Goal: Task Accomplishment & Management: Use online tool/utility

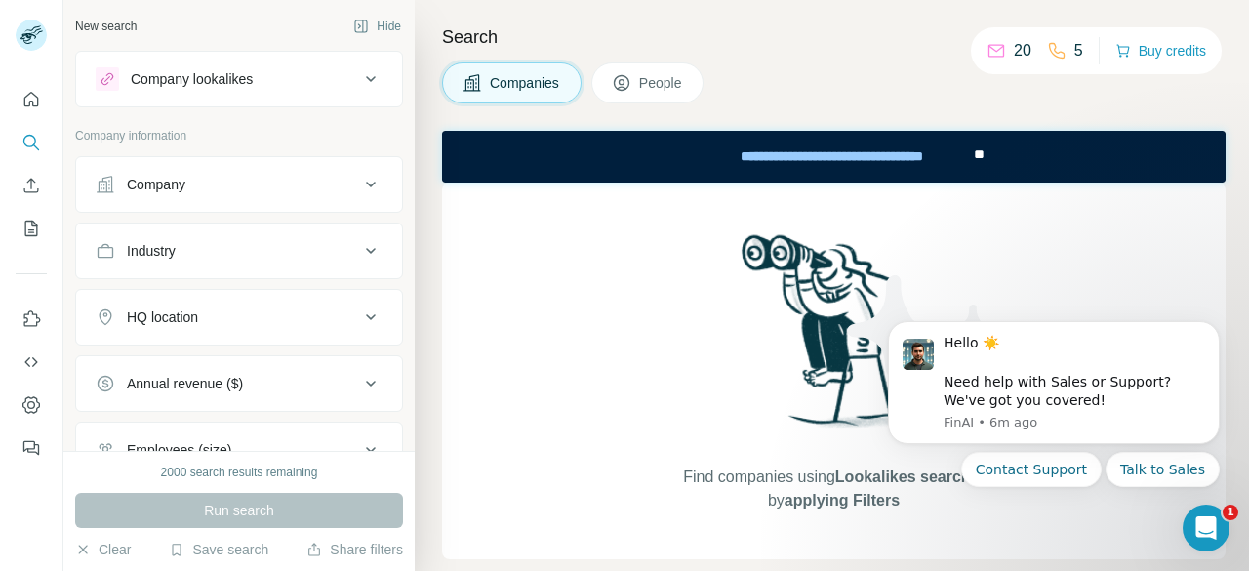
click at [888, 109] on div "Search Companies People Find companies using Lookalikes search or by applying F…" at bounding box center [832, 285] width 834 height 571
click at [39, 365] on icon "Use Surfe API" at bounding box center [31, 362] width 20 height 20
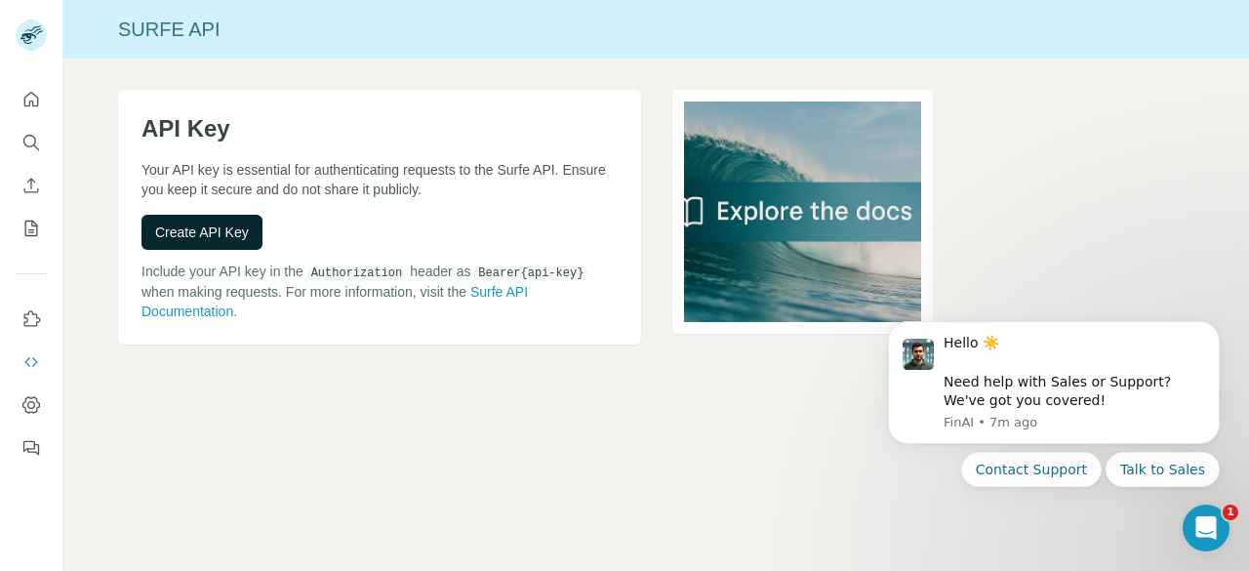
click at [251, 223] on button "Create API Key" at bounding box center [201, 232] width 121 height 35
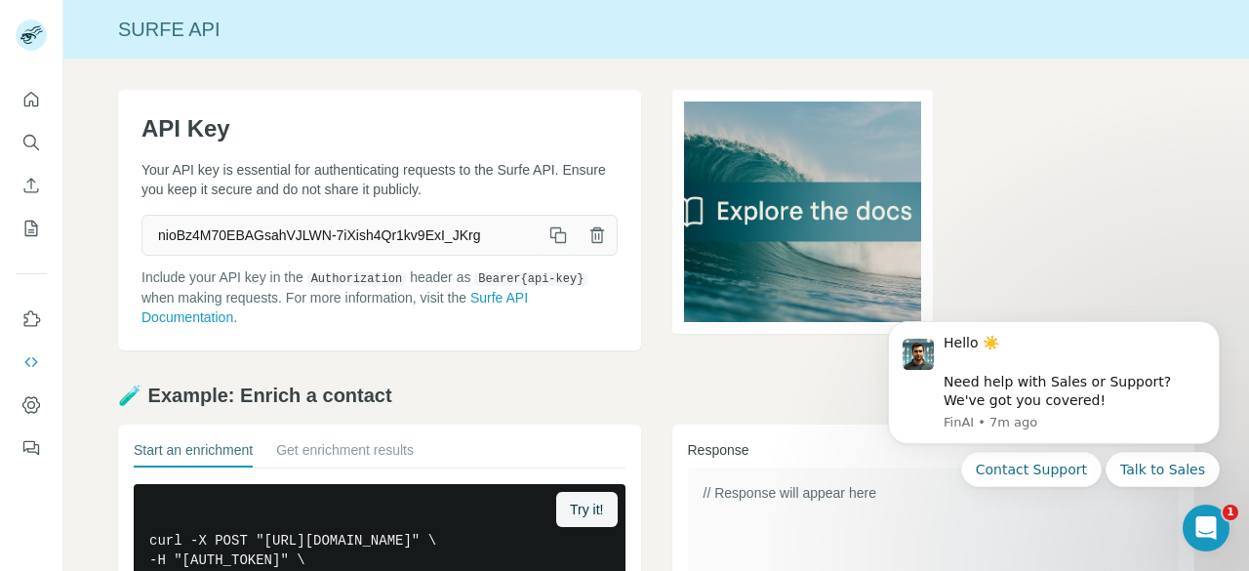
click at [548, 237] on icon "button" at bounding box center [558, 235] width 20 height 20
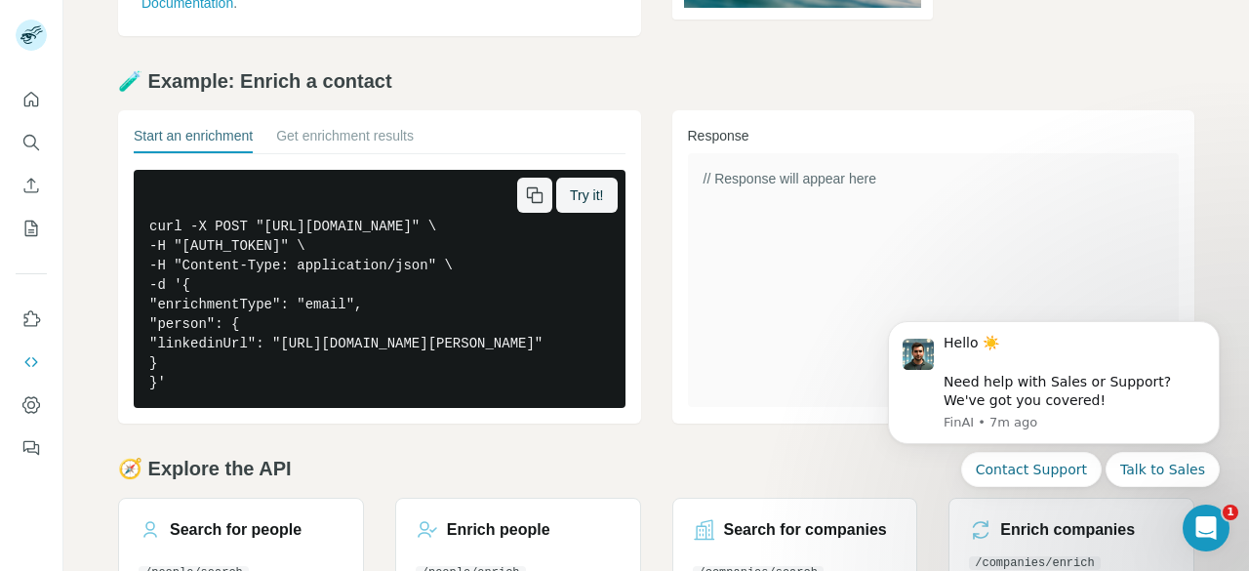
scroll to position [330, 0]
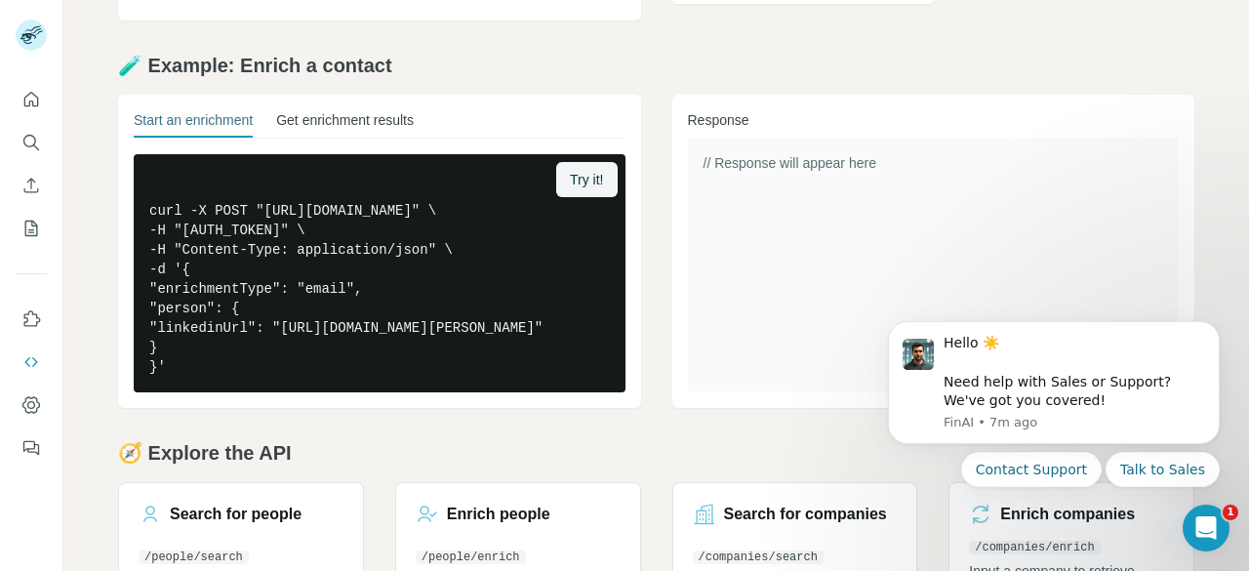
click at [382, 120] on button "Get enrichment results" at bounding box center [345, 123] width 138 height 27
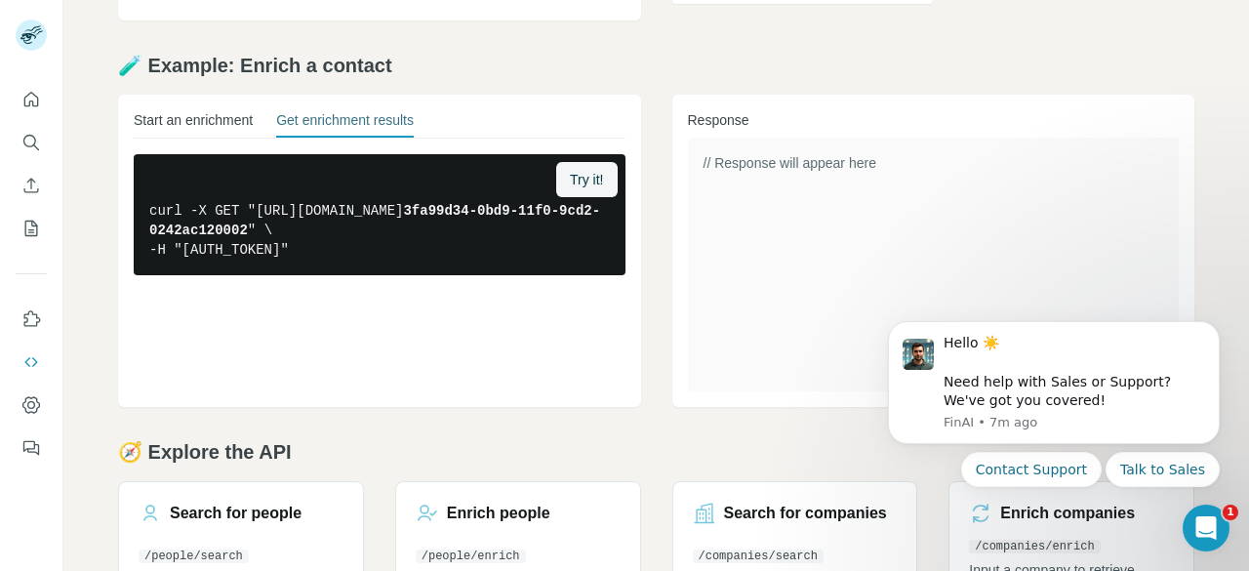
click at [197, 126] on button "Start an enrichment" at bounding box center [193, 123] width 119 height 27
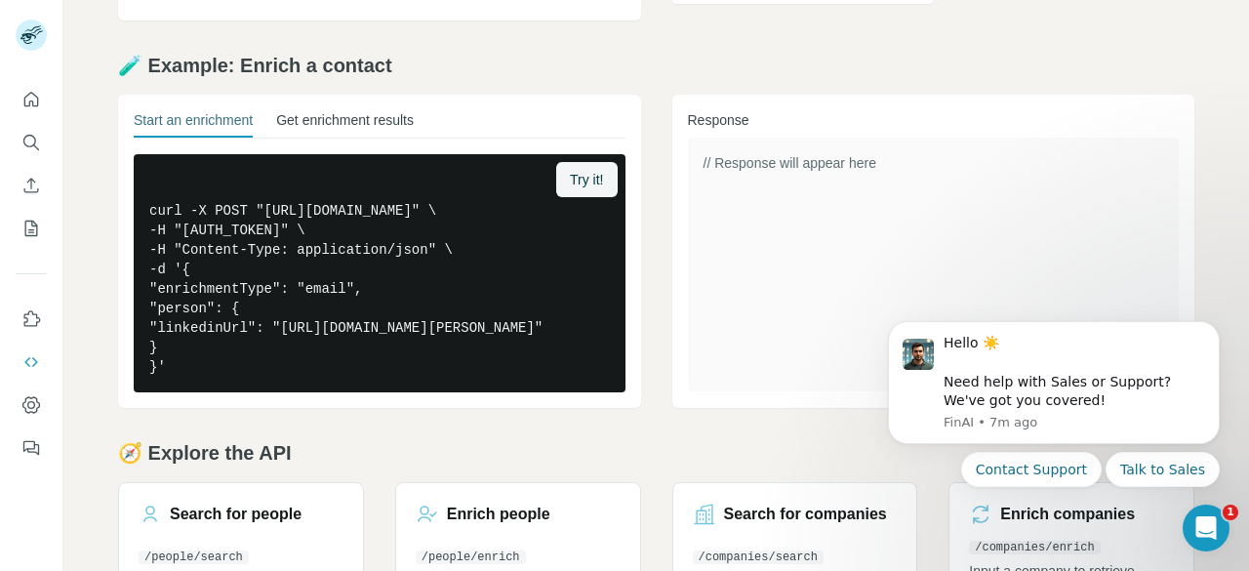
click at [361, 136] on button "Get enrichment results" at bounding box center [345, 123] width 138 height 27
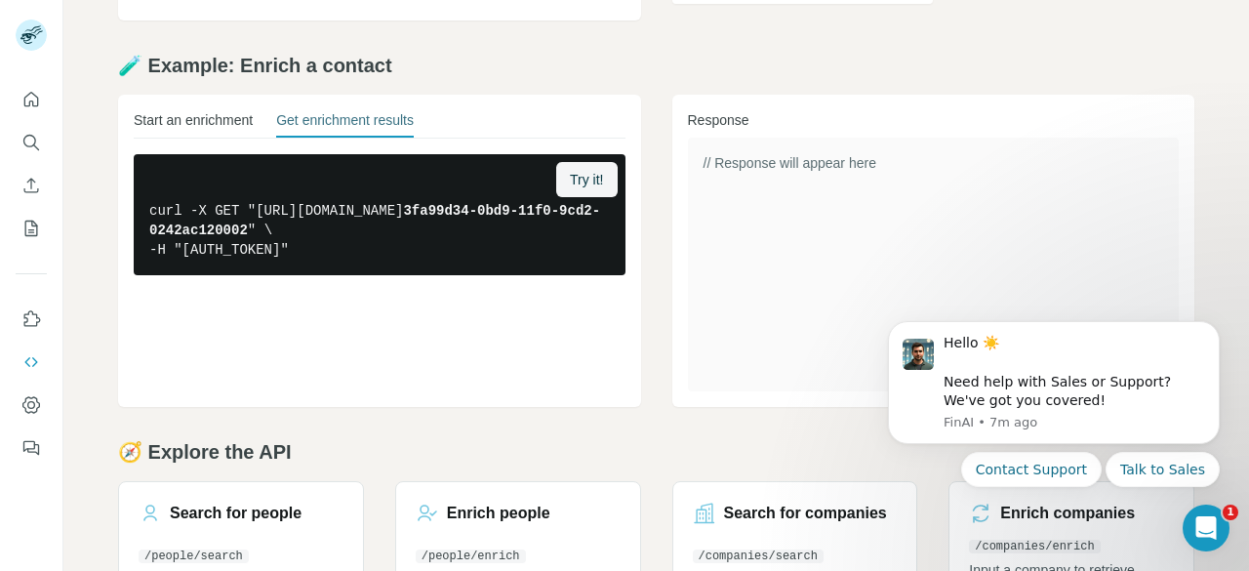
click at [226, 123] on button "Start an enrichment" at bounding box center [193, 123] width 119 height 27
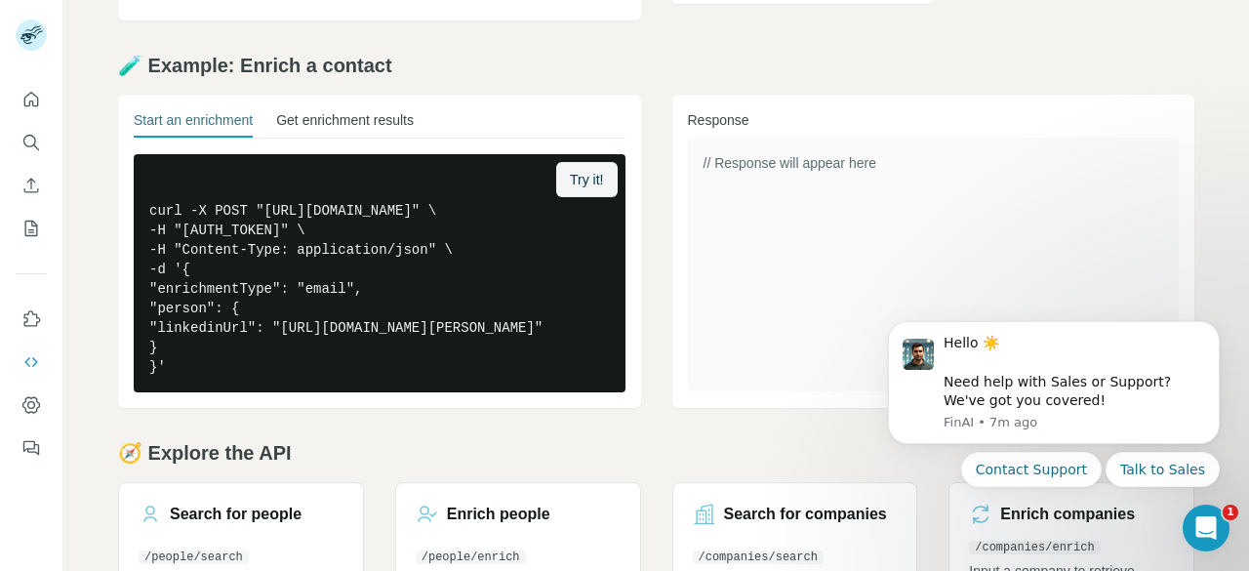
click at [343, 136] on button "Get enrichment results" at bounding box center [345, 123] width 138 height 27
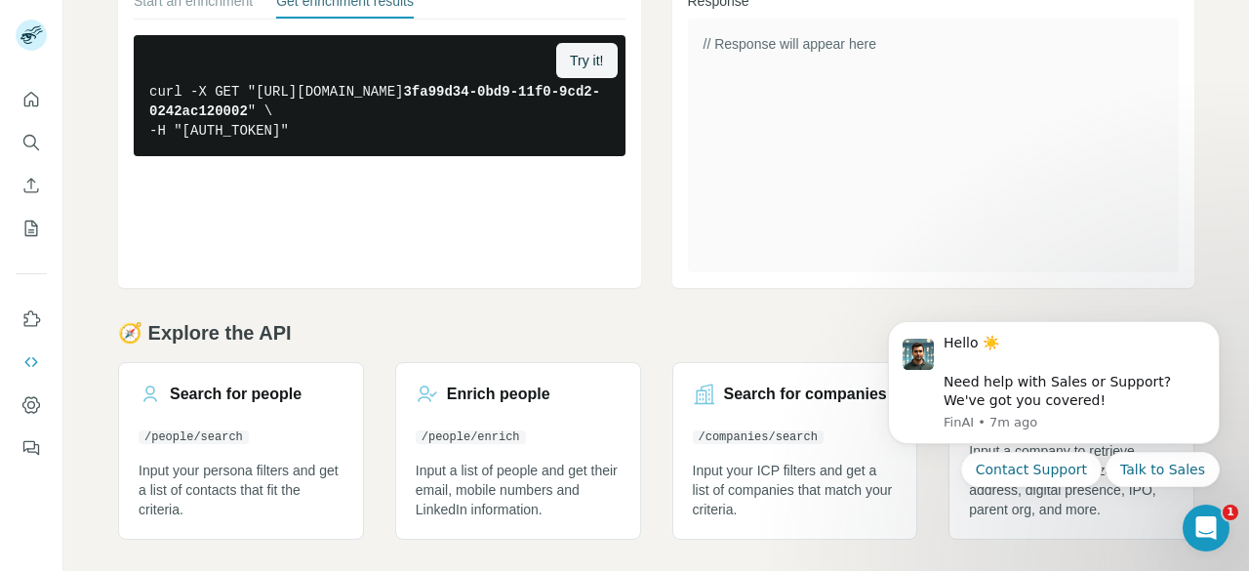
scroll to position [466, 0]
click at [1212, 326] on icon "Dismiss notification" at bounding box center [1213, 327] width 7 height 7
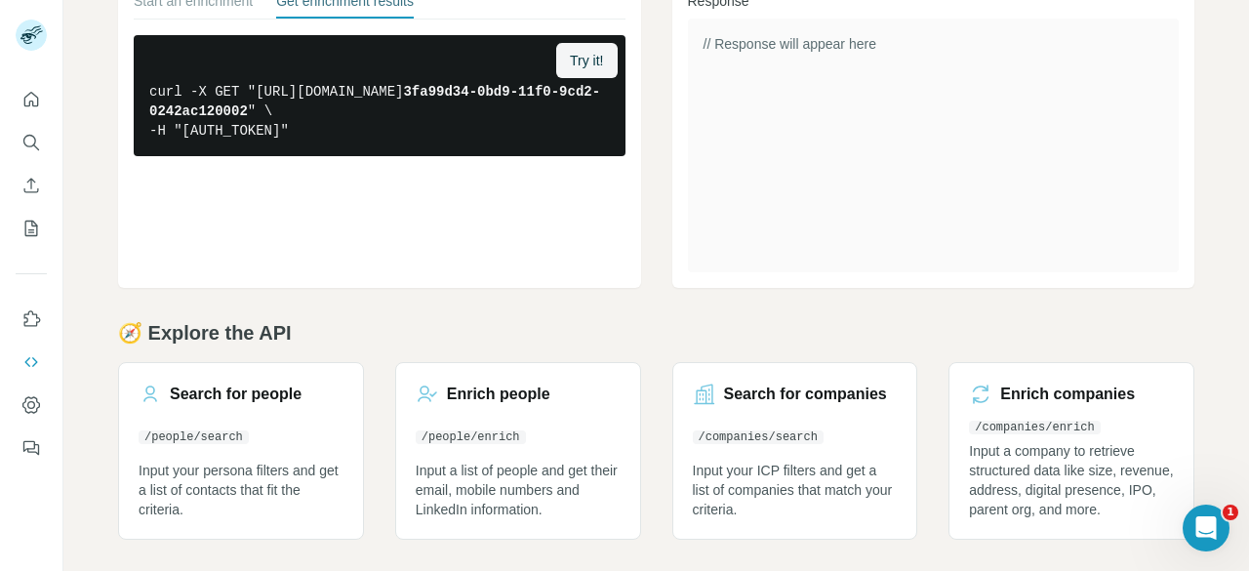
drag, startPoint x: 1017, startPoint y: 385, endPoint x: 575, endPoint y: 313, distance: 447.9
click at [575, 319] on h2 "🧭 Explore the API" at bounding box center [656, 332] width 1076 height 27
click at [498, 383] on h3 "Enrich people" at bounding box center [498, 394] width 103 height 23
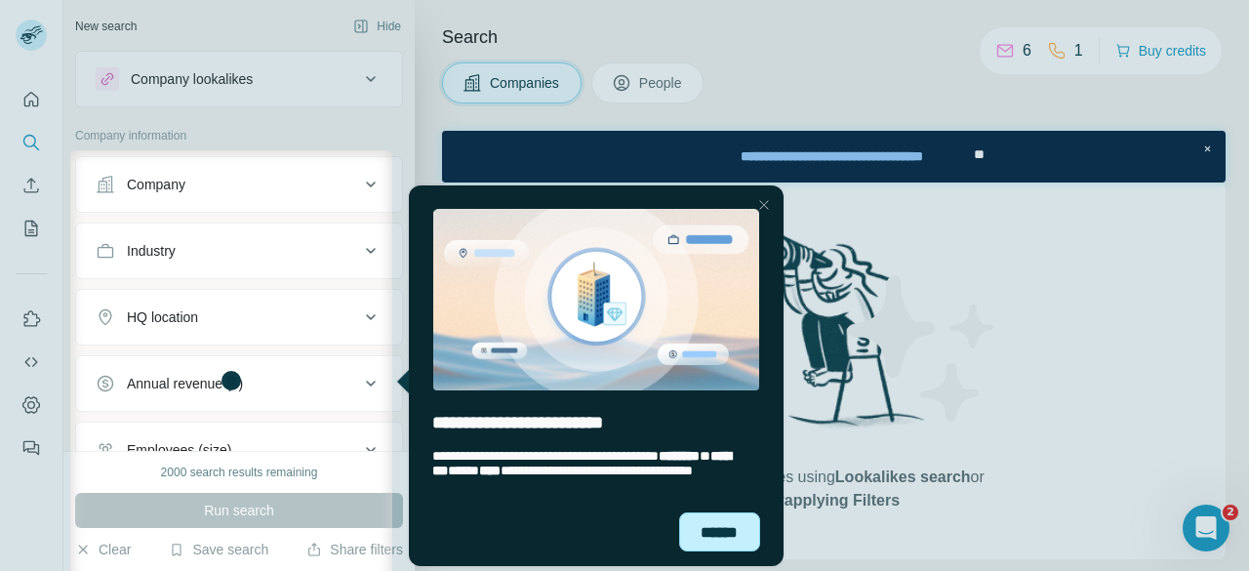
click at [721, 522] on div "******" at bounding box center [720, 531] width 82 height 39
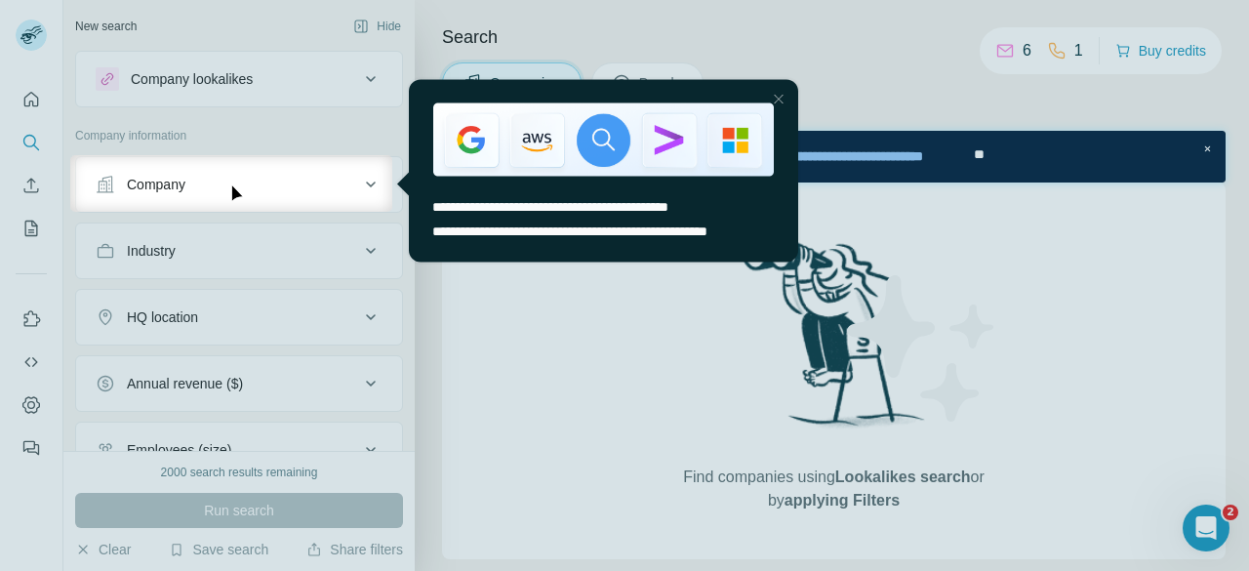
click at [777, 101] on div "Close Step" at bounding box center [777, 98] width 23 height 23
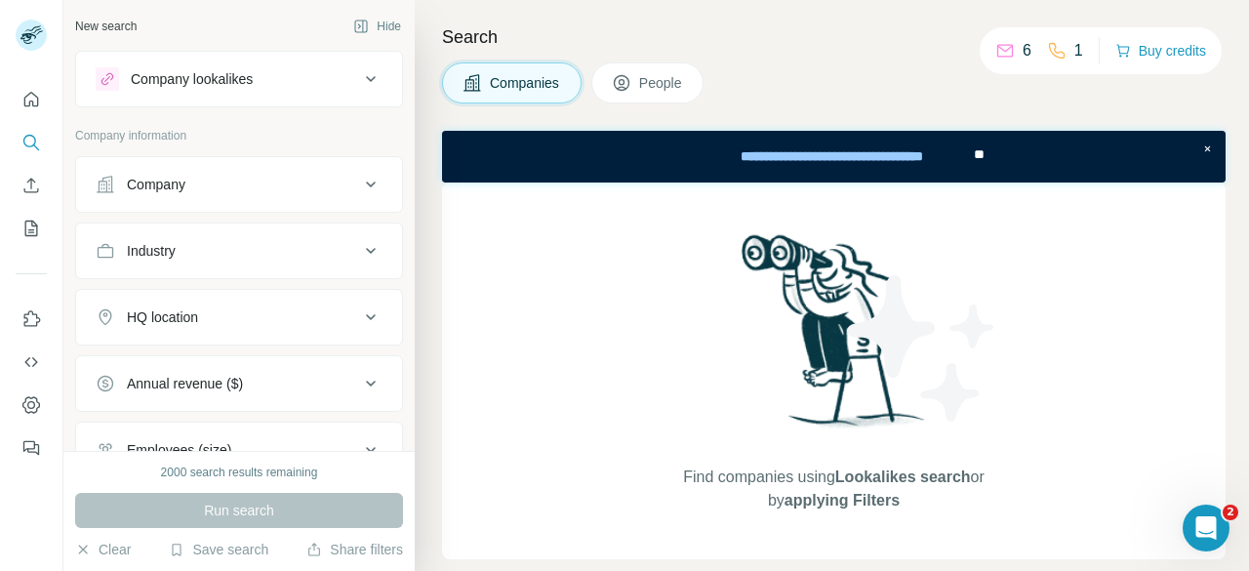
click at [372, 161] on button "Company" at bounding box center [239, 184] width 326 height 47
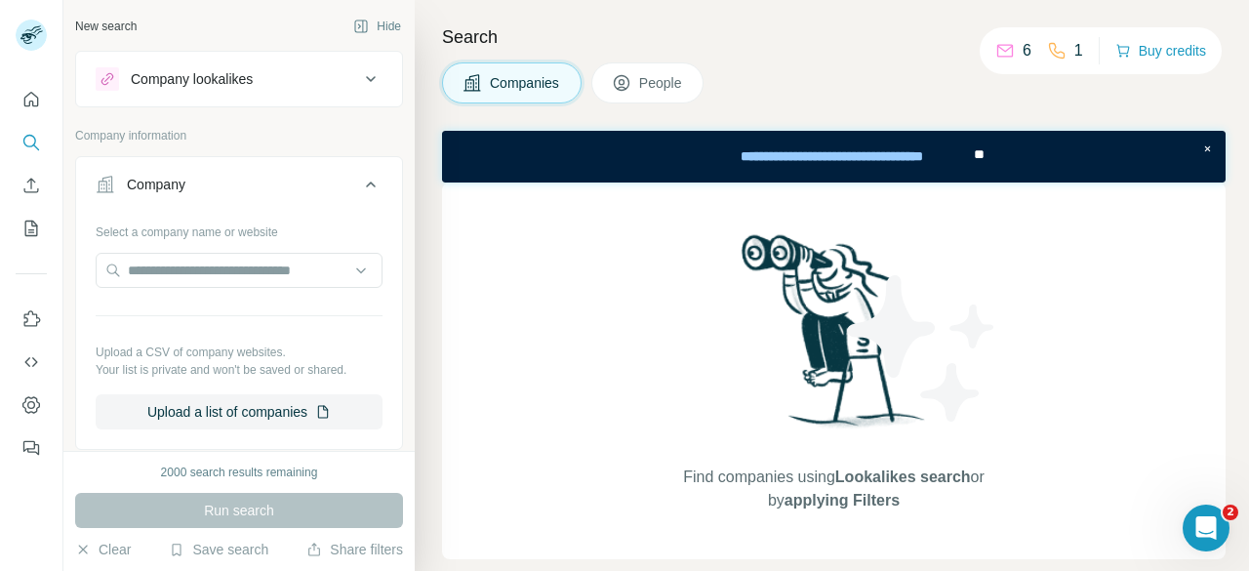
click at [372, 161] on button "Company" at bounding box center [239, 188] width 326 height 55
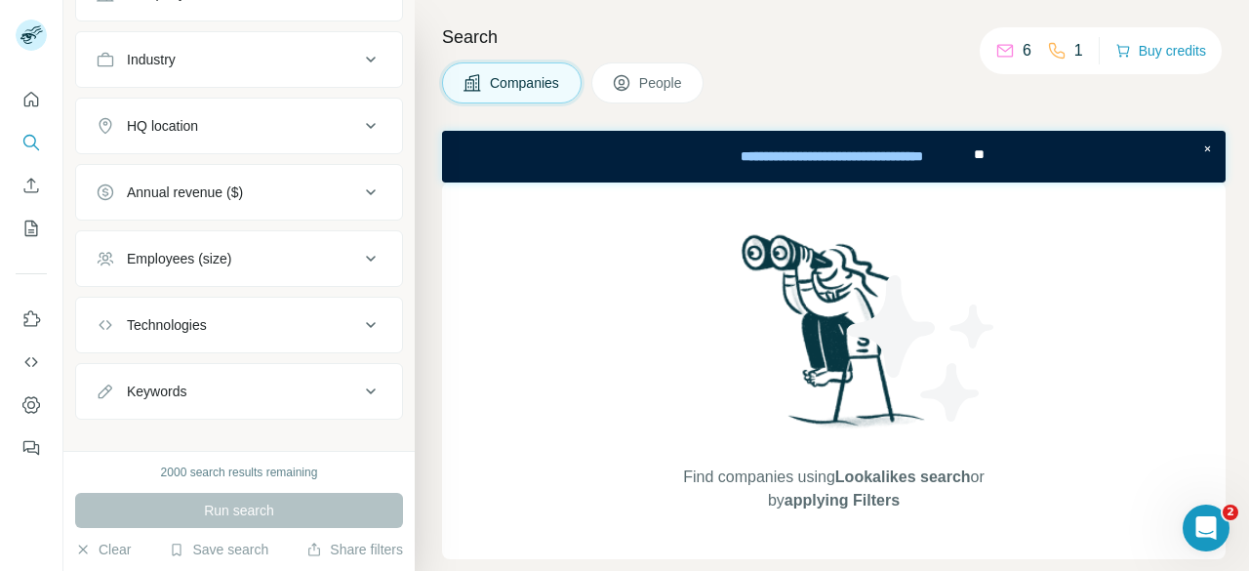
scroll to position [195, 0]
click at [367, 265] on button "Employees (size)" at bounding box center [239, 254] width 326 height 47
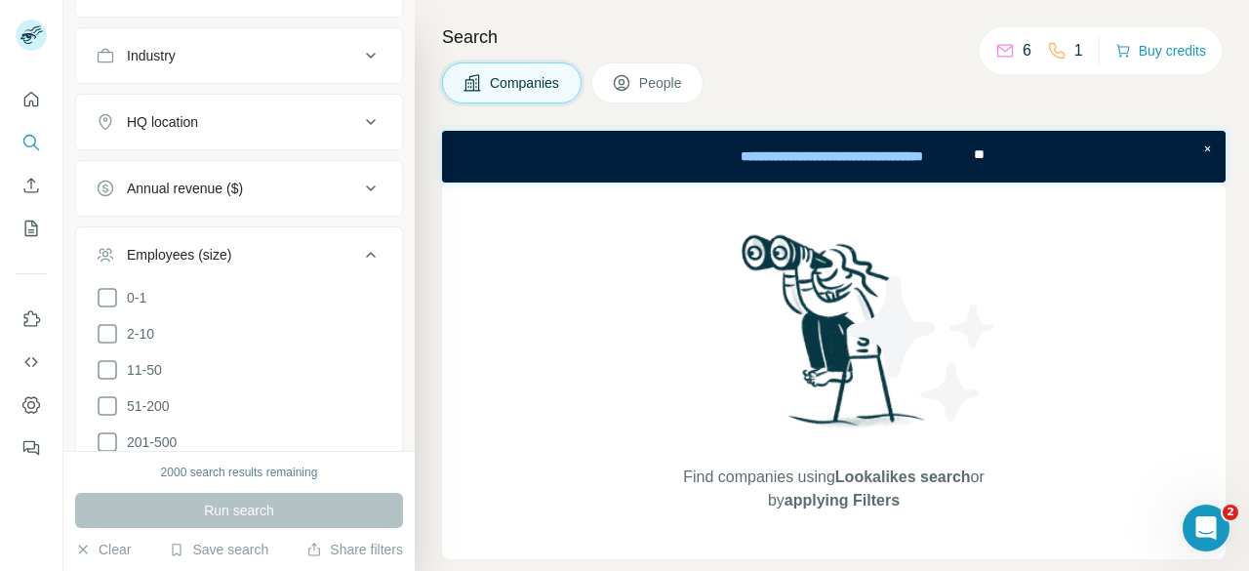
click at [367, 265] on button "Employees (size)" at bounding box center [239, 258] width 326 height 55
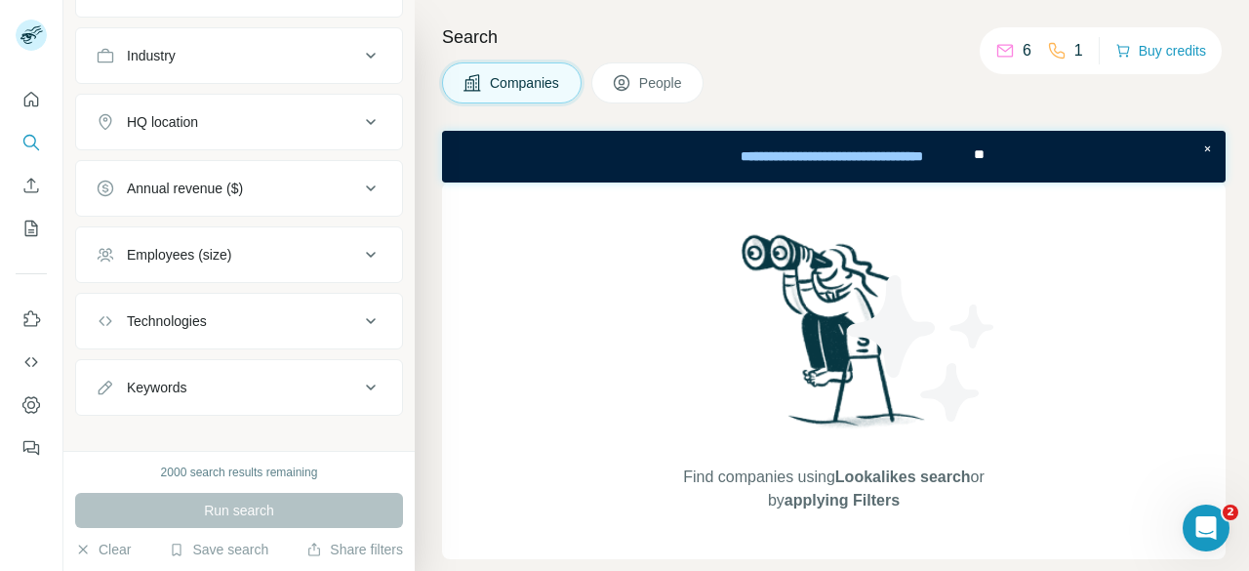
scroll to position [209, 0]
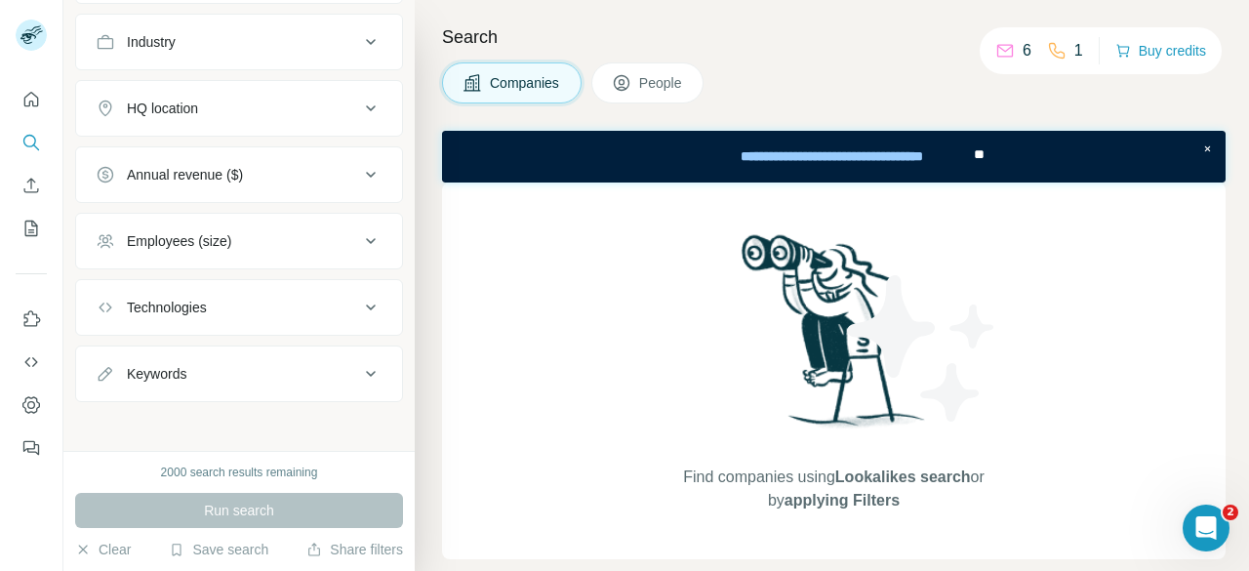
click at [338, 298] on div "Technologies" at bounding box center [227, 308] width 263 height 20
click at [1126, 54] on icon "button" at bounding box center [1123, 51] width 16 height 16
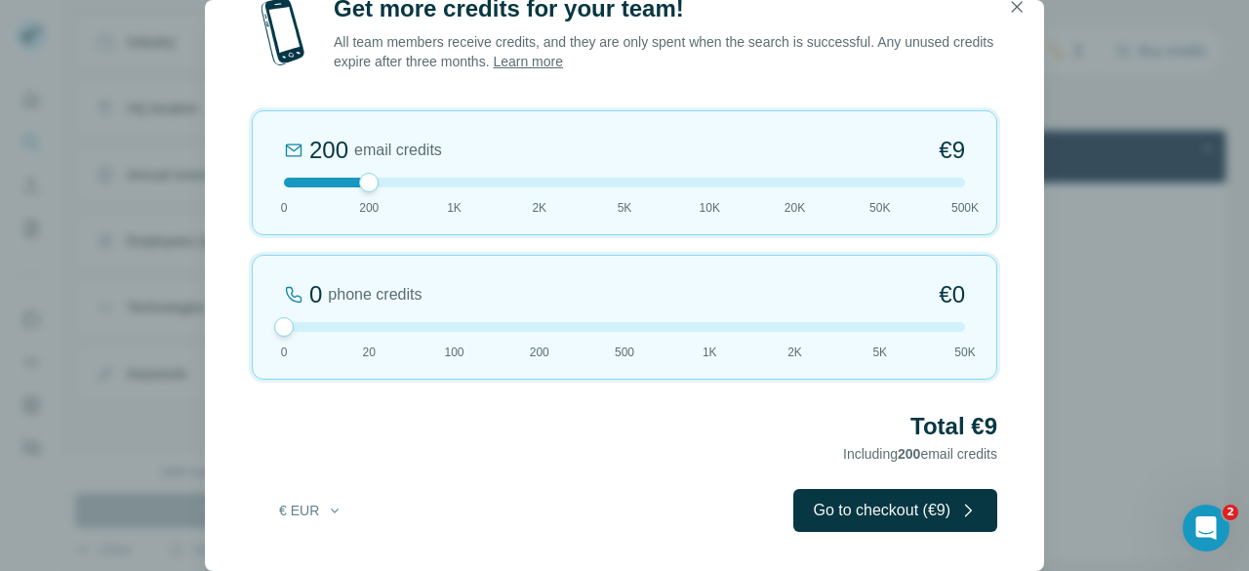
drag, startPoint x: 367, startPoint y: 327, endPoint x: 288, endPoint y: 328, distance: 79.0
click at [288, 328] on div at bounding box center [284, 327] width 20 height 20
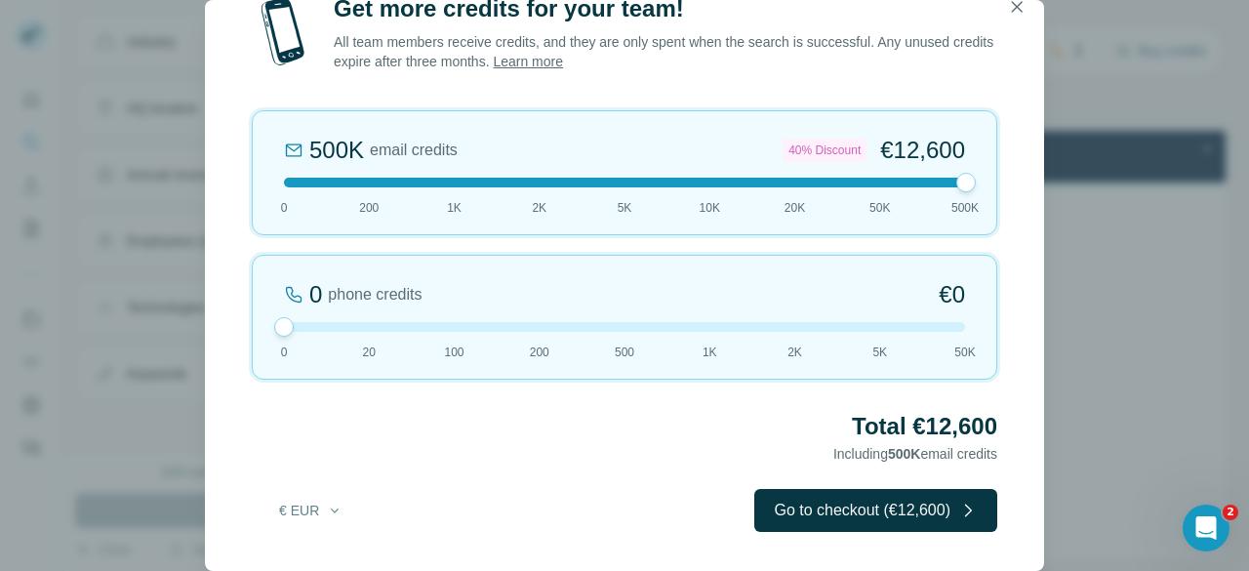
drag, startPoint x: 368, startPoint y: 181, endPoint x: 996, endPoint y: 210, distance: 629.1
click at [996, 210] on div "500K email credits 40% Discount €12,600 0 200 1K 2K 5K 10K 20K 50K 500K" at bounding box center [625, 172] width 746 height 125
drag, startPoint x: 962, startPoint y: 197, endPoint x: 915, endPoint y: 192, distance: 47.1
click at [915, 192] on div "500K email credits 40% Discount €12,600 0 200 1K 2K 5K 10K 20K 50K 500K" at bounding box center [625, 172] width 746 height 125
drag, startPoint x: 882, startPoint y: 200, endPoint x: 851, endPoint y: 200, distance: 31.2
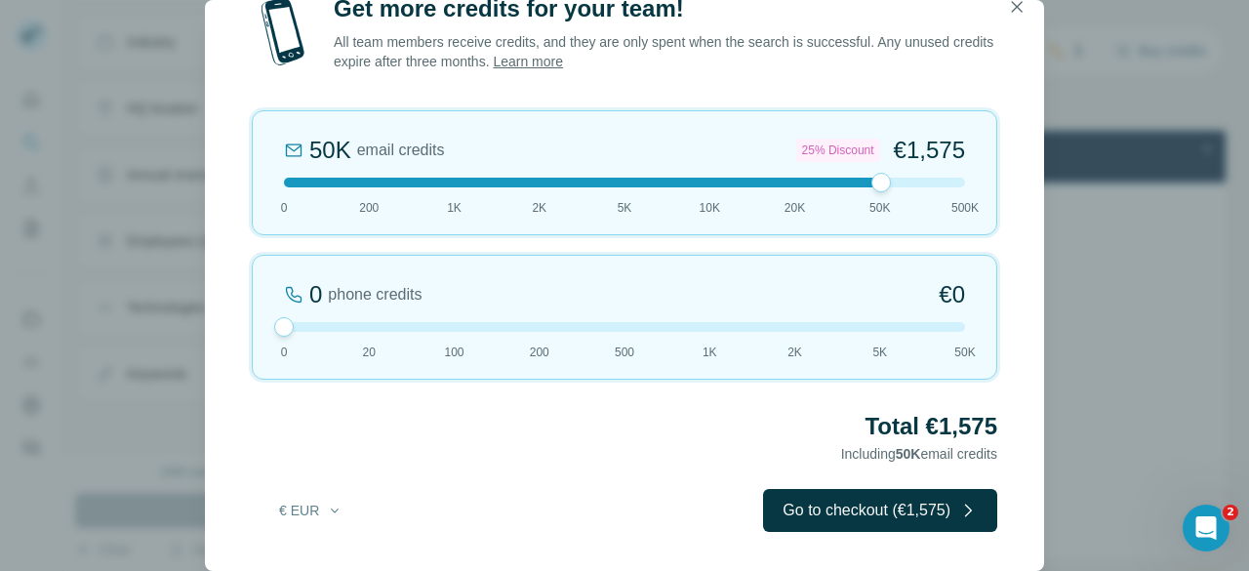
click at [851, 200] on div "50K email credits 25% Discount €1,575 0 200 1K 2K 5K 10K 20K 50K 500K" at bounding box center [625, 172] width 746 height 125
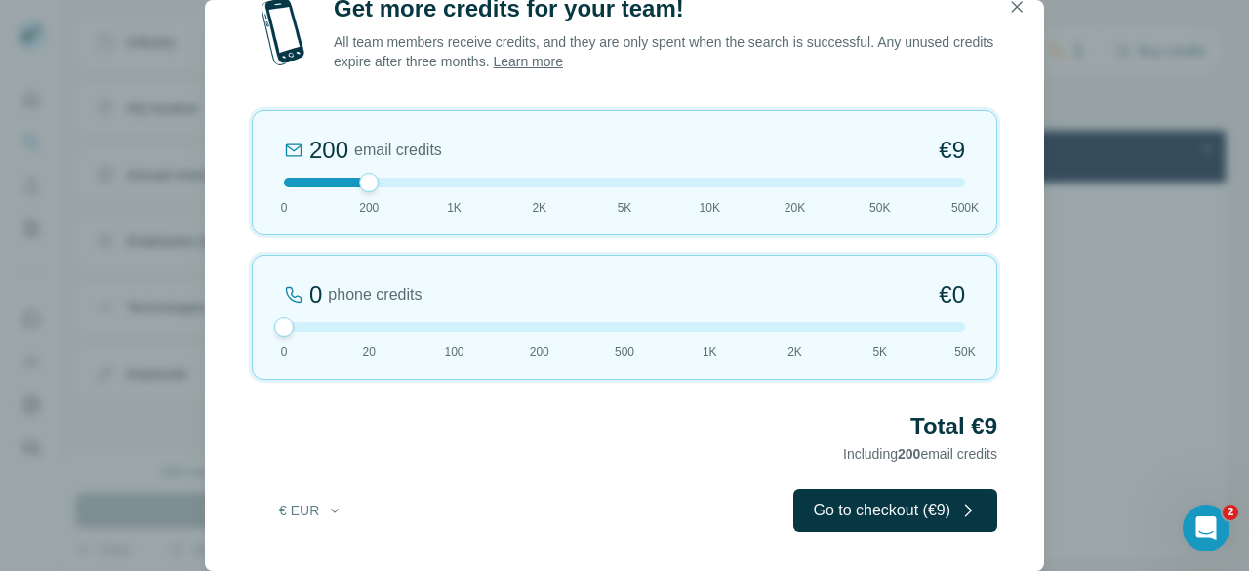
drag, startPoint x: 883, startPoint y: 183, endPoint x: 392, endPoint y: 204, distance: 491.3
click at [392, 204] on div "200 email credits €9 0 200 1K 2K 5K 10K 20K 50K 500K" at bounding box center [625, 172] width 746 height 125
click at [1024, 7] on icon "button" at bounding box center [1017, 7] width 20 height 20
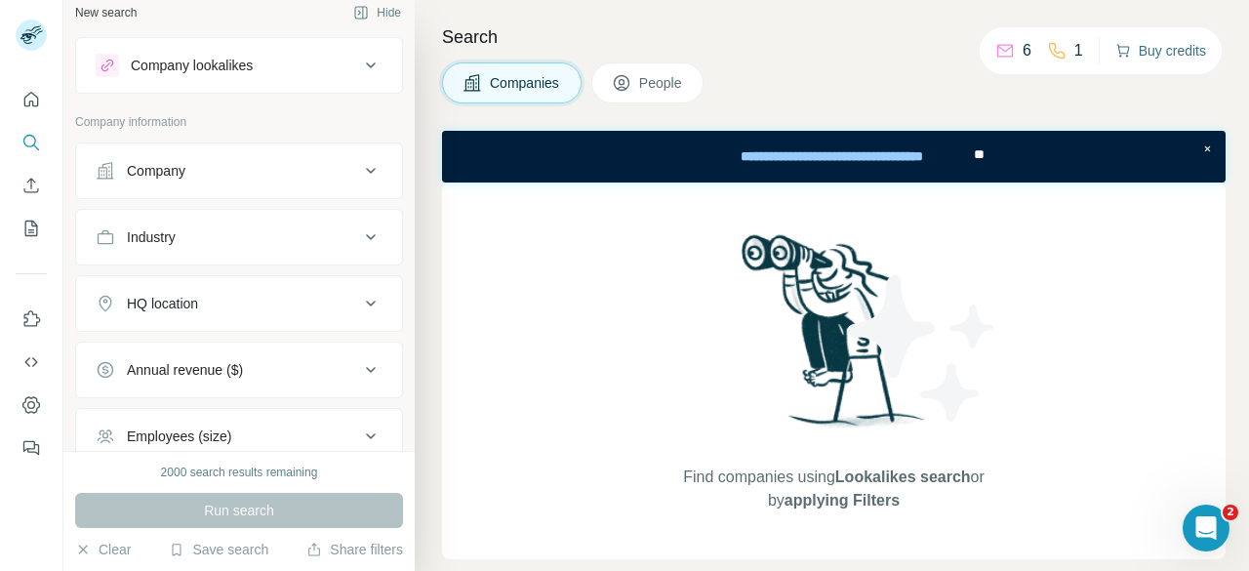
scroll to position [0, 0]
